Goal: Download file/media

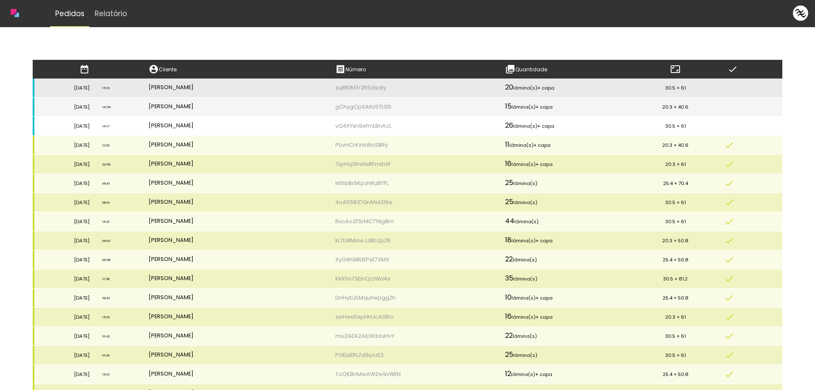
click at [395, 124] on td "vQ4XYxn9efmLBnAcL" at bounding box center [413, 126] width 169 height 19
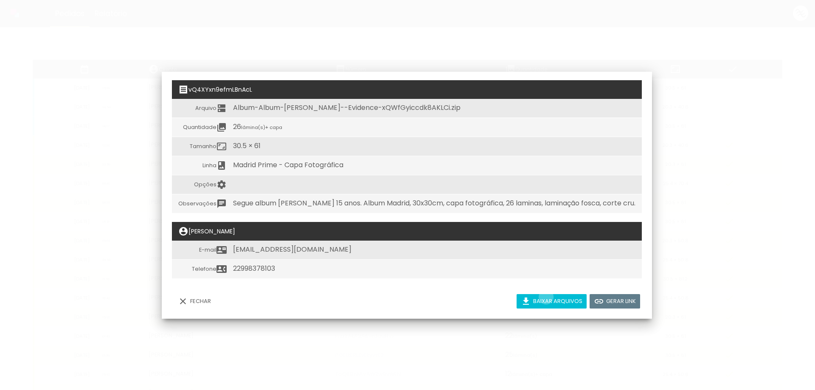
click at [0, 0] on slot "Baixar arquivos" at bounding box center [0, 0] width 0 height 0
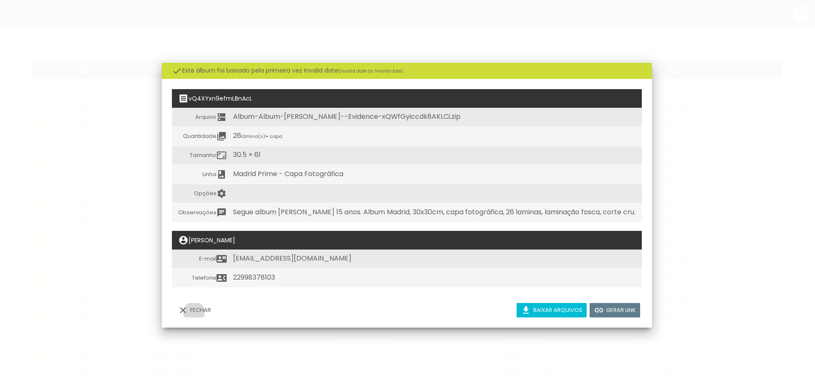
click at [0, 0] on slot "Fechar" at bounding box center [0, 0] width 0 height 0
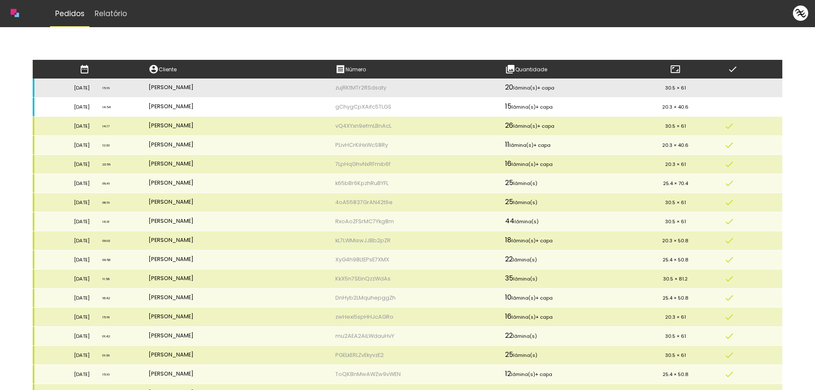
click at [200, 104] on td "[PERSON_NAME]" at bounding box center [235, 107] width 187 height 19
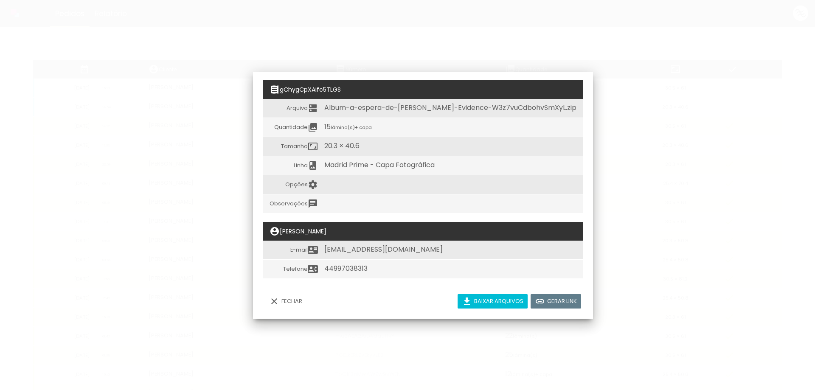
click at [0, 0] on slot "Baixar arquivos" at bounding box center [0, 0] width 0 height 0
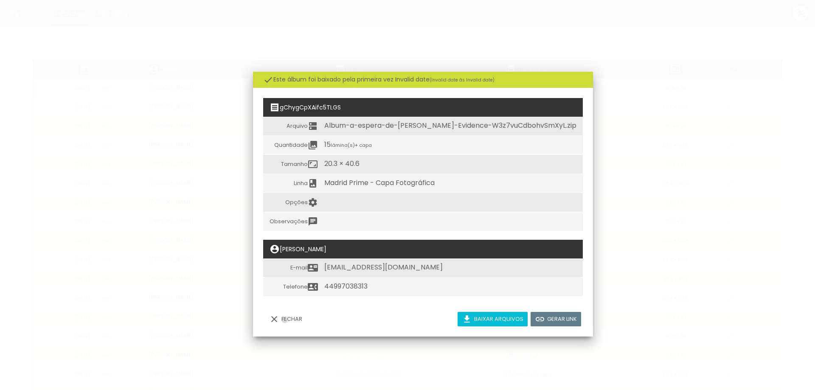
click at [0, 0] on slot "Fechar" at bounding box center [0, 0] width 0 height 0
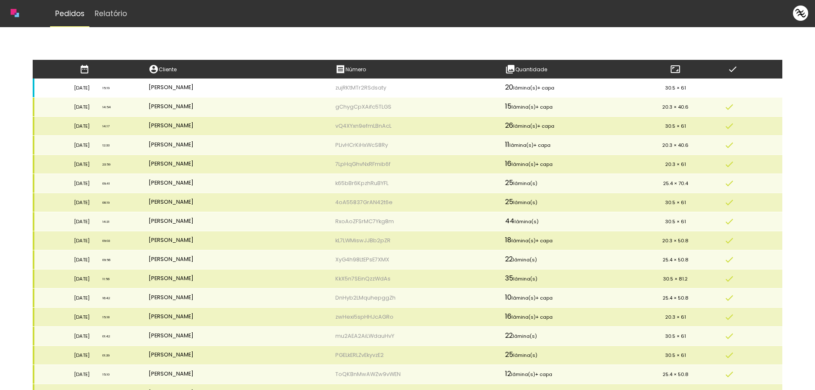
click at [330, 90] on td "[PERSON_NAME]" at bounding box center [235, 88] width 187 height 19
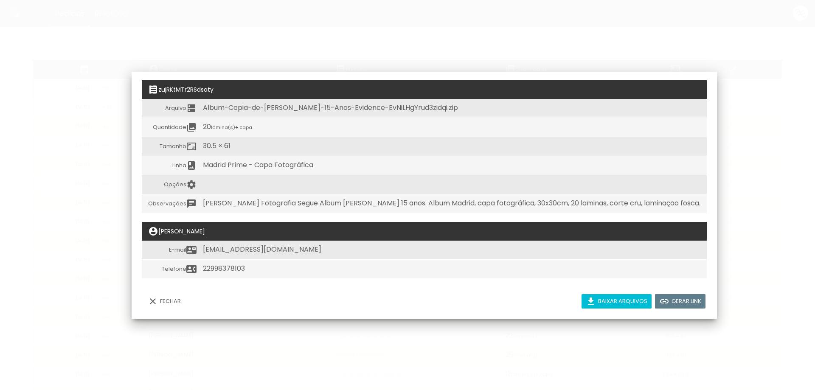
click at [0, 0] on slot "Baixar arquivos" at bounding box center [0, 0] width 0 height 0
click at [721, 284] on iron-overlay-backdrop at bounding box center [407, 195] width 815 height 390
